Goal: Task Accomplishment & Management: Complete application form

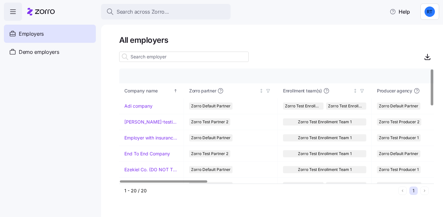
click at [429, 13] on html "Search across Zorro... Help Employers Demo employers Prospects Demo prospects A…" at bounding box center [221, 106] width 443 height 213
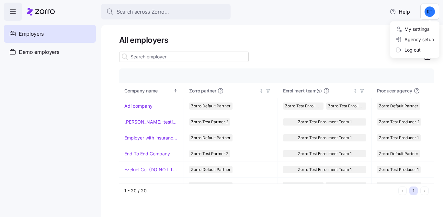
click at [321, 50] on html "Search across Zorro... Help Employers Demo employers Prospects Demo prospects A…" at bounding box center [221, 106] width 443 height 213
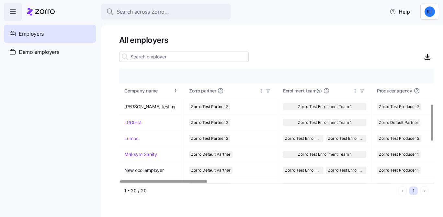
scroll to position [111, 0]
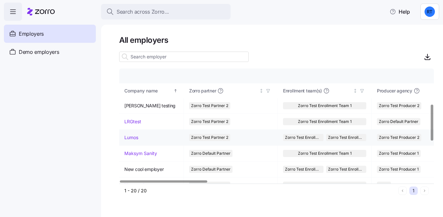
click at [130, 141] on td "Lumos" at bounding box center [151, 137] width 65 height 16
click at [130, 139] on link "Lumos" at bounding box center [131, 137] width 14 height 6
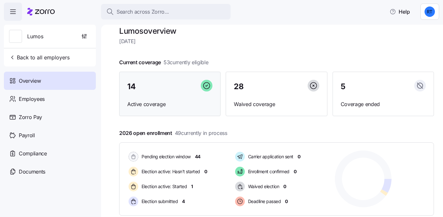
scroll to position [13, 0]
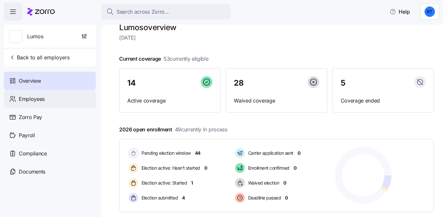
click at [67, 97] on div "Employees" at bounding box center [50, 99] width 92 height 18
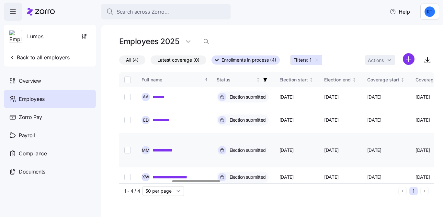
scroll to position [0, 348]
click at [158, 94] on link "*******" at bounding box center [159, 97] width 15 height 6
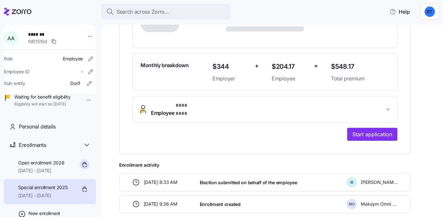
scroll to position [194, 0]
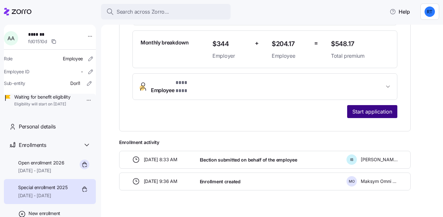
click at [355, 105] on button "Start application" at bounding box center [372, 111] width 50 height 13
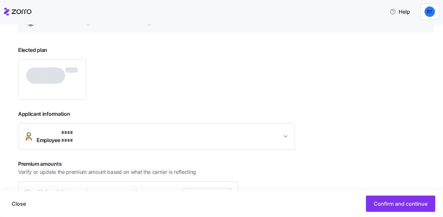
scroll to position [106, 0]
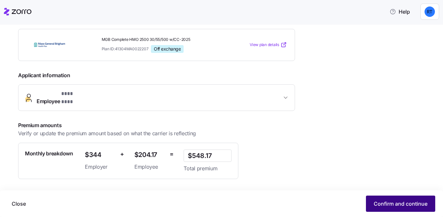
click at [382, 206] on span "Confirm and continue" at bounding box center [401, 203] width 54 height 8
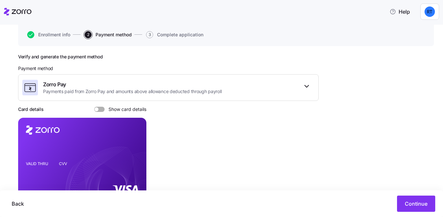
scroll to position [104, 0]
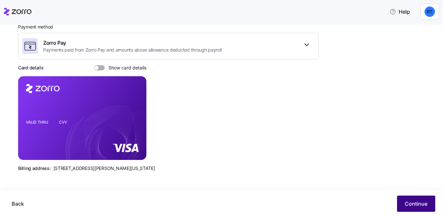
click at [416, 201] on span "Continue" at bounding box center [416, 203] width 23 height 8
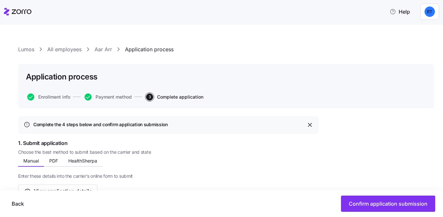
scroll to position [65, 0]
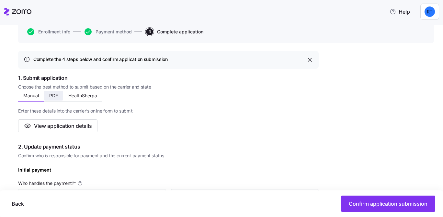
click at [56, 99] on button "PDF" at bounding box center [53, 96] width 19 height 10
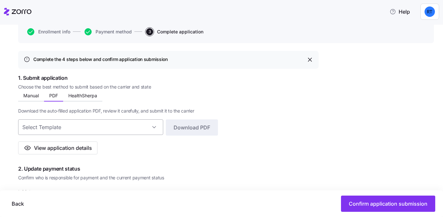
click at [64, 127] on input at bounding box center [90, 127] width 145 height 16
click at [106, 108] on span "Download the auto-filled application PDF, review it carefully, and submit it to…" at bounding box center [106, 110] width 176 height 6
click at [84, 93] on span "HealthSherpa" at bounding box center [82, 95] width 29 height 5
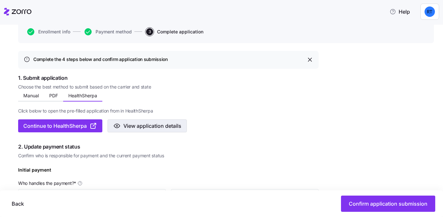
click at [118, 126] on icon "button" at bounding box center [117, 126] width 8 height 8
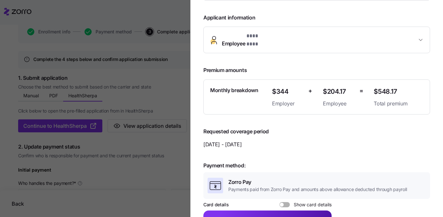
scroll to position [181, 0]
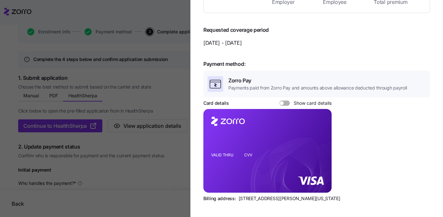
click at [134, 89] on div at bounding box center [221, 108] width 443 height 217
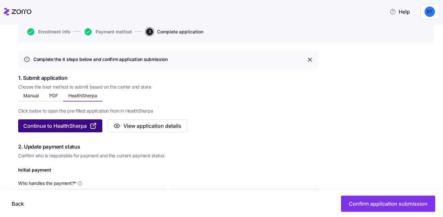
click at [96, 125] on icon "button" at bounding box center [93, 126] width 8 height 8
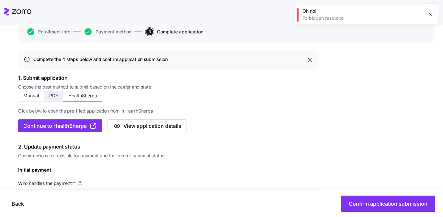
click at [58, 96] on button "PDF" at bounding box center [53, 96] width 19 height 10
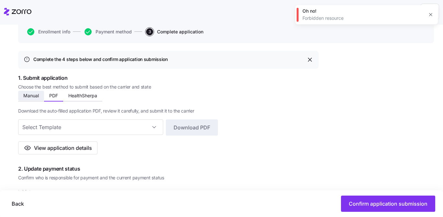
click at [29, 97] on span "Manual" at bounding box center [31, 95] width 16 height 5
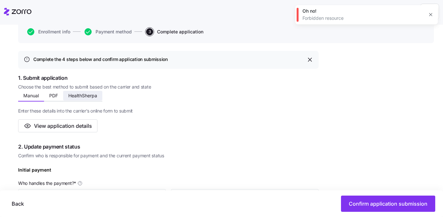
click at [78, 98] on button "HealthSherpa" at bounding box center [82, 96] width 39 height 10
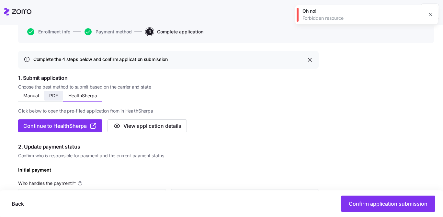
click at [51, 97] on span "PDF" at bounding box center [53, 95] width 9 height 5
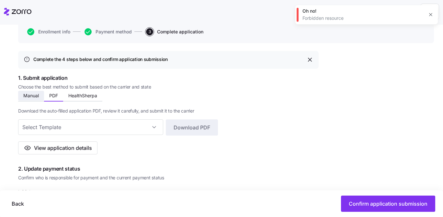
click at [35, 96] on span "Manual" at bounding box center [31, 95] width 16 height 5
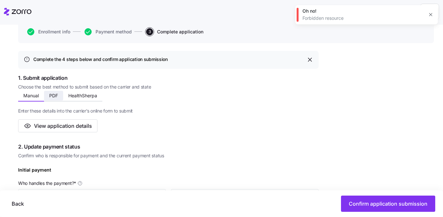
click at [55, 95] on span "PDF" at bounding box center [53, 95] width 9 height 5
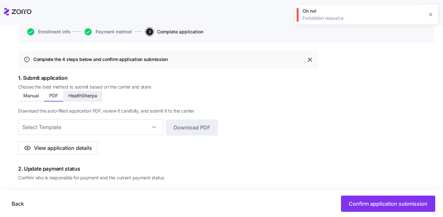
click at [93, 93] on span "HealthSherpa" at bounding box center [82, 95] width 29 height 5
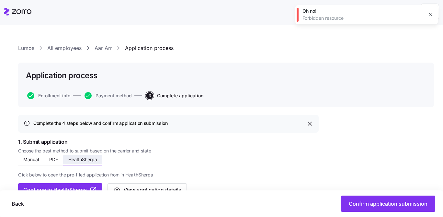
scroll to position [0, 0]
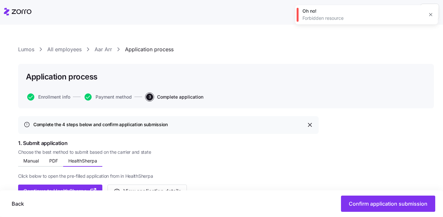
click at [97, 50] on link "Aar Arr" at bounding box center [103, 49] width 17 height 8
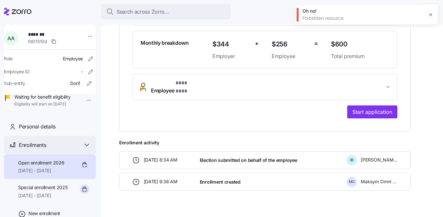
scroll to position [31, 0]
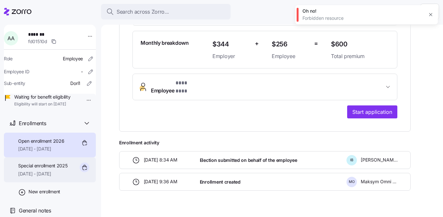
click at [55, 173] on span "[DATE] - [DATE]" at bounding box center [43, 173] width 50 height 6
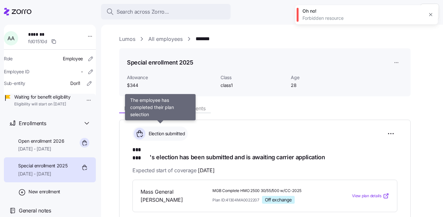
scroll to position [7, 0]
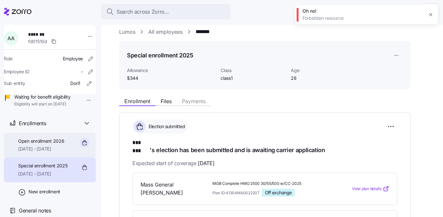
click at [49, 155] on div "Open enrollment 2026 [DATE] - [DATE]" at bounding box center [50, 144] width 92 height 25
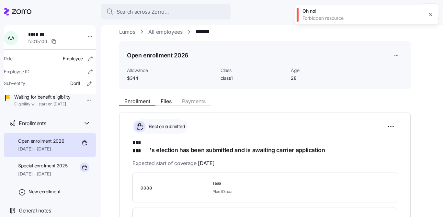
click at [157, 29] on link "All employees" at bounding box center [165, 32] width 34 height 8
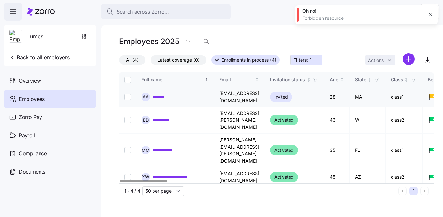
click at [159, 97] on link "*******" at bounding box center [159, 97] width 15 height 6
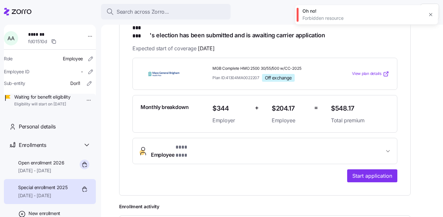
scroll to position [123, 0]
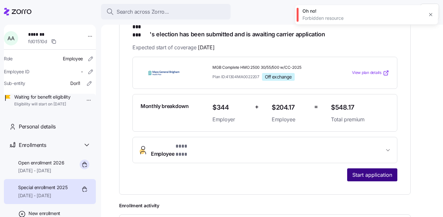
click at [358, 168] on button "Start application" at bounding box center [372, 174] width 50 height 13
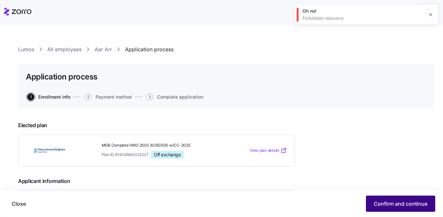
click at [387, 205] on span "Confirm and continue" at bounding box center [401, 203] width 54 height 8
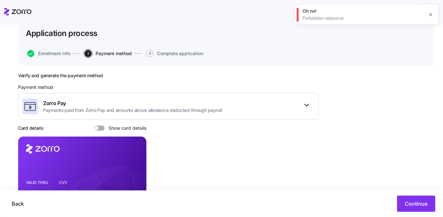
scroll to position [73, 0]
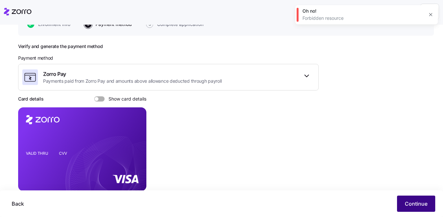
click at [427, 205] on span "Continue" at bounding box center [416, 203] width 23 height 8
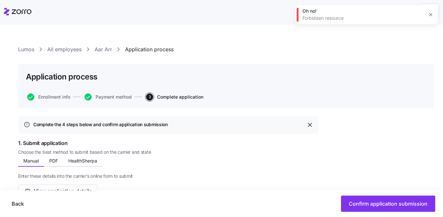
click at [430, 15] on icon "button" at bounding box center [430, 14] width 3 height 3
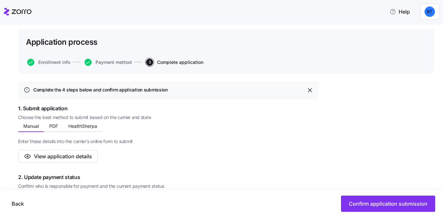
scroll to position [89, 0]
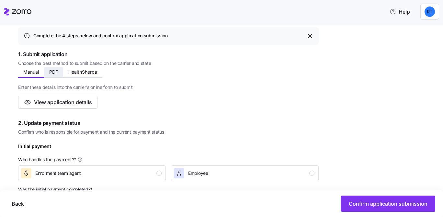
click at [55, 72] on span "PDF" at bounding box center [53, 72] width 9 height 5
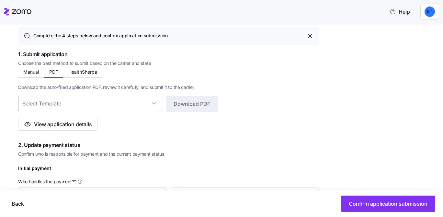
click at [73, 102] on input at bounding box center [90, 103] width 145 height 16
click at [51, 127] on span "View application details" at bounding box center [63, 124] width 58 height 8
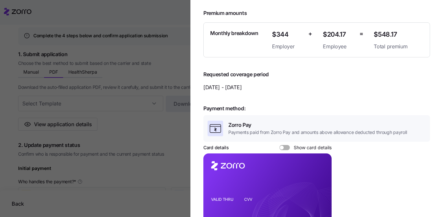
scroll to position [181, 0]
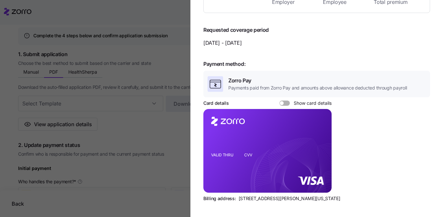
click at [141, 89] on div at bounding box center [221, 108] width 443 height 217
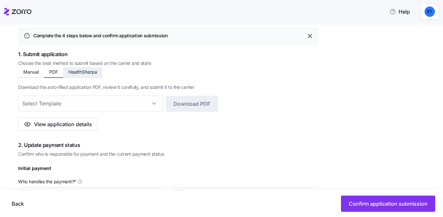
click at [92, 74] on span "HealthSherpa" at bounding box center [82, 72] width 29 height 5
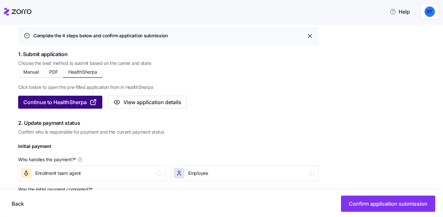
click at [94, 100] on icon "button" at bounding box center [93, 102] width 8 height 8
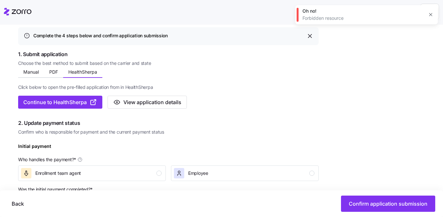
click at [238, 78] on div "Click below to open the pre-filled application from in HealthSherpa Continue to…" at bounding box center [168, 93] width 300 height 31
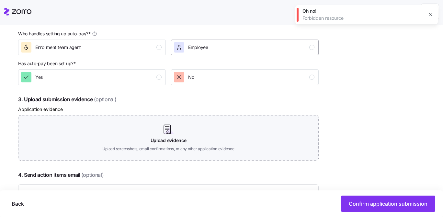
scroll to position [351, 0]
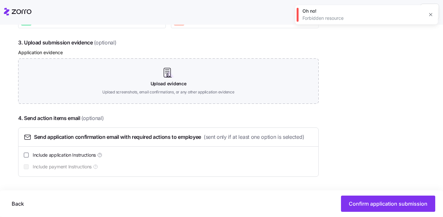
click at [430, 15] on icon "button" at bounding box center [430, 14] width 3 height 3
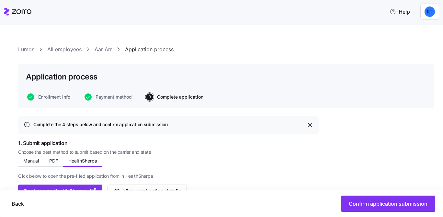
click at [74, 49] on link "All employees" at bounding box center [64, 49] width 34 height 8
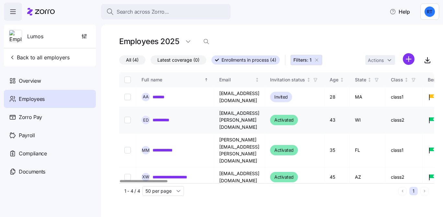
click at [174, 117] on link "**********" at bounding box center [165, 120] width 26 height 6
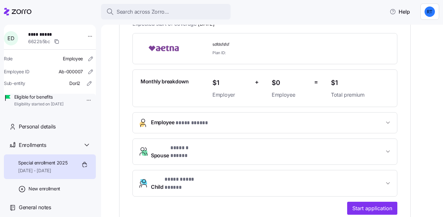
scroll to position [227, 0]
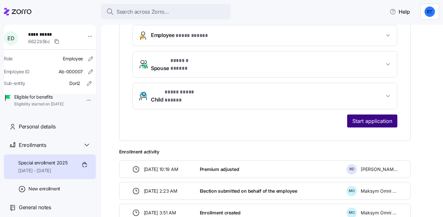
click at [374, 114] on button "Start application" at bounding box center [372, 120] width 50 height 13
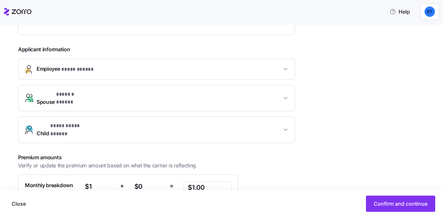
scroll to position [195, 0]
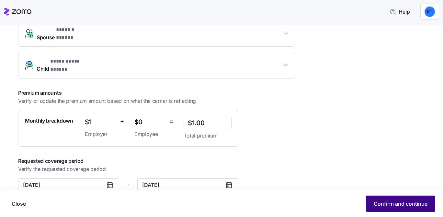
click at [414, 200] on span "Confirm and continue" at bounding box center [401, 203] width 54 height 8
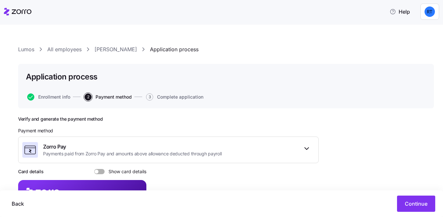
click at [414, 194] on div "Back Continue" at bounding box center [221, 203] width 443 height 27
click at [412, 198] on button "Continue" at bounding box center [416, 203] width 38 height 16
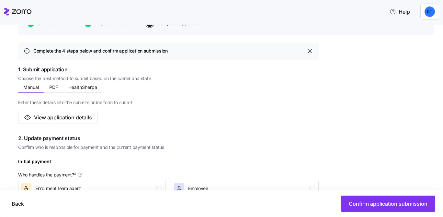
scroll to position [98, 0]
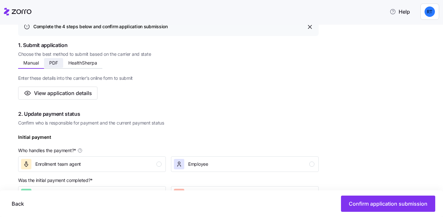
click at [54, 64] on span "PDF" at bounding box center [53, 63] width 9 height 5
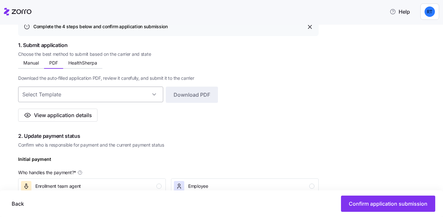
click at [79, 93] on input at bounding box center [90, 94] width 145 height 16
click at [101, 77] on span "Download the auto-filled application PDF, review it carefully, and submit it to…" at bounding box center [106, 78] width 176 height 6
click at [86, 64] on span "HealthSherpa" at bounding box center [82, 63] width 29 height 5
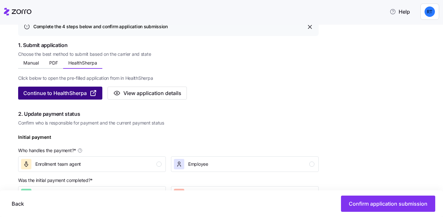
click at [96, 92] on icon "button" at bounding box center [95, 91] width 2 height 2
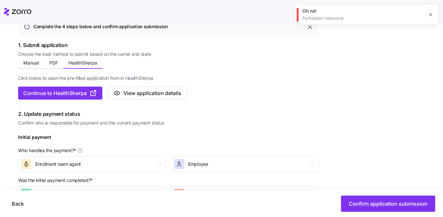
click at [185, 85] on div "Click below to open the pre-filled application from in HealthSherpa Continue to…" at bounding box center [168, 84] width 300 height 31
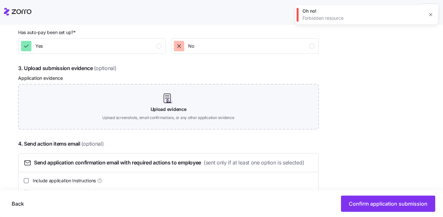
scroll to position [351, 0]
